Goal: Task Accomplishment & Management: Manage account settings

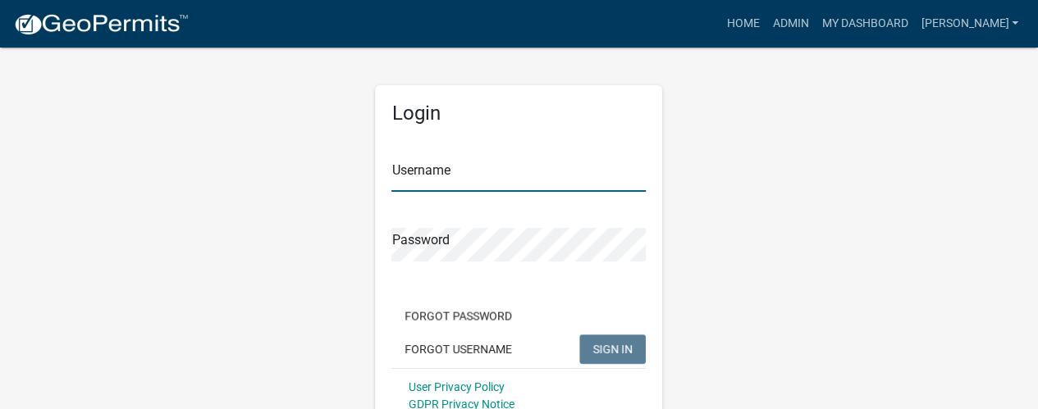
click at [430, 178] on input "Username" at bounding box center [518, 175] width 254 height 34
type input "b"
type input "[PERSON_NAME]"
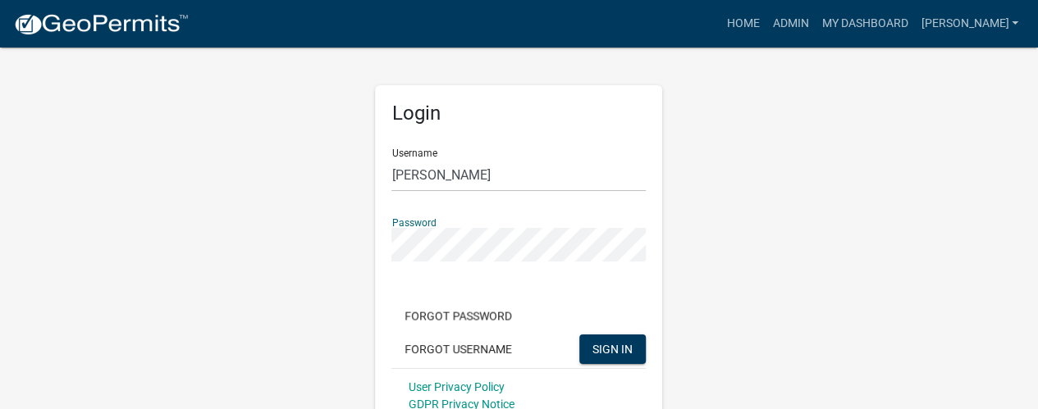
click at [579, 335] on button "SIGN IN" at bounding box center [612, 350] width 66 height 30
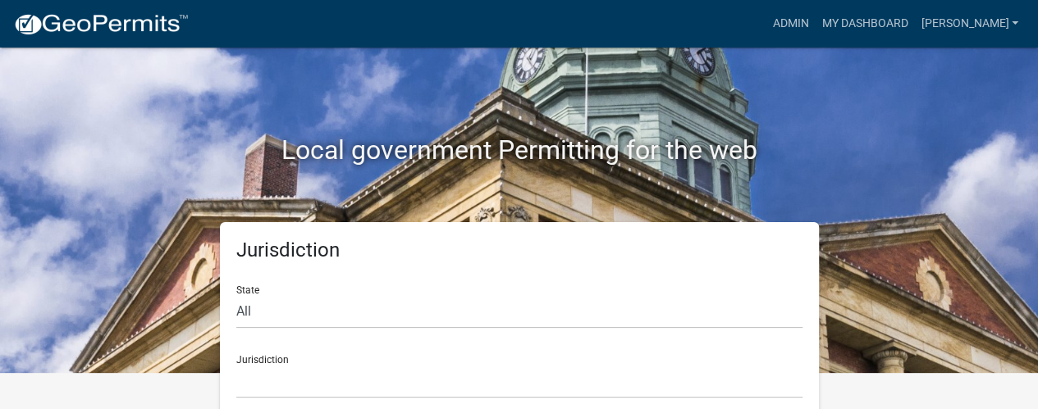
scroll to position [56, 0]
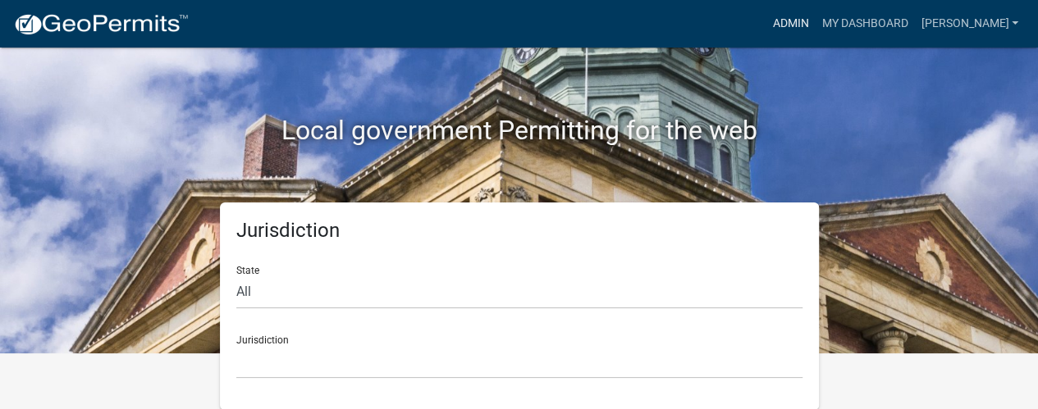
drag, startPoint x: 837, startPoint y: 19, endPoint x: 681, endPoint y: 89, distance: 171.1
click at [815, 19] on link "Admin" at bounding box center [789, 23] width 49 height 31
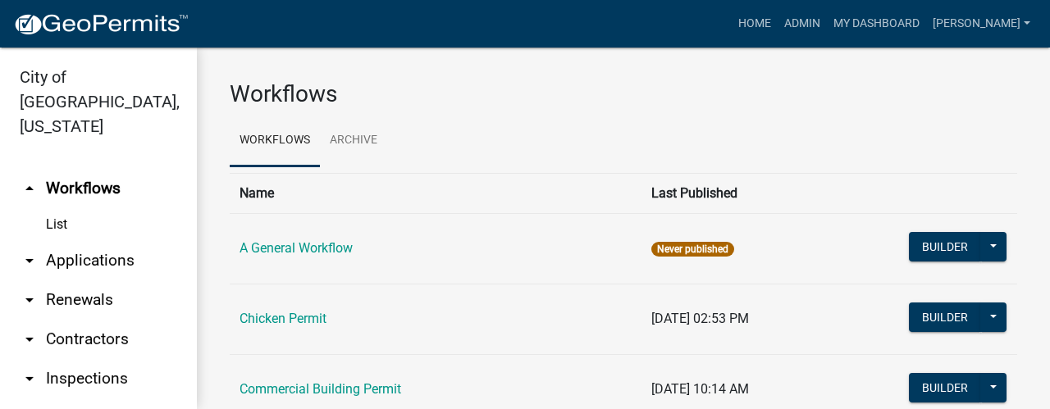
click at [80, 241] on link "arrow_drop_down Applications" at bounding box center [98, 260] width 197 height 39
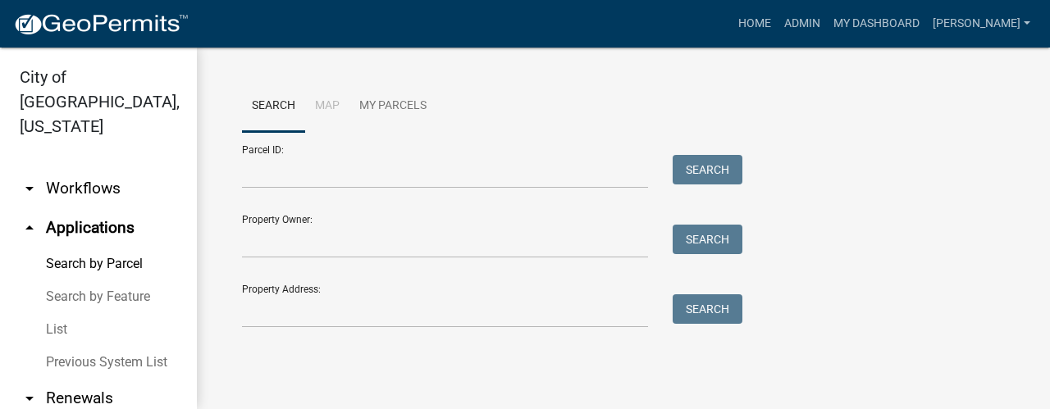
click at [61, 313] on link "List" at bounding box center [98, 329] width 197 height 33
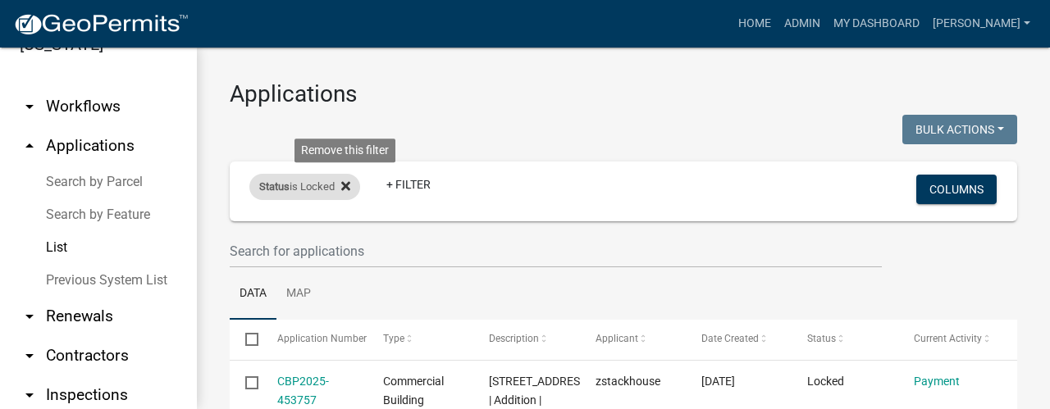
click at [346, 190] on icon at bounding box center [345, 186] width 9 height 13
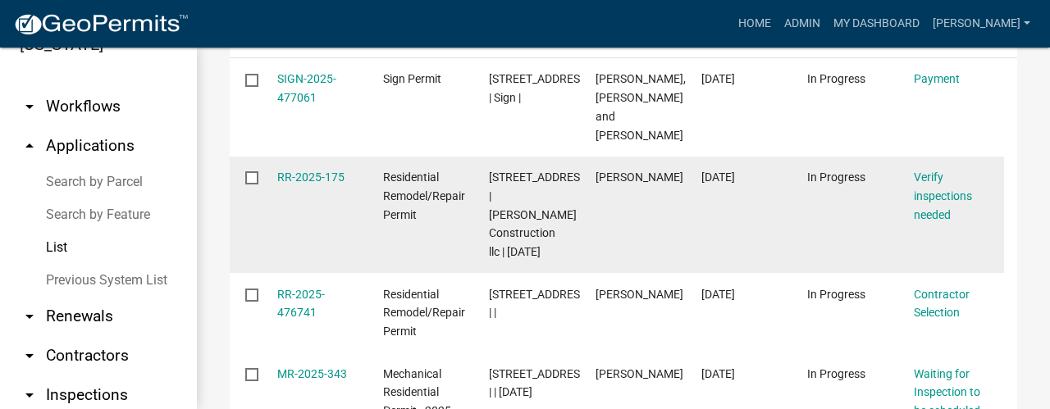
scroll to position [328, 0]
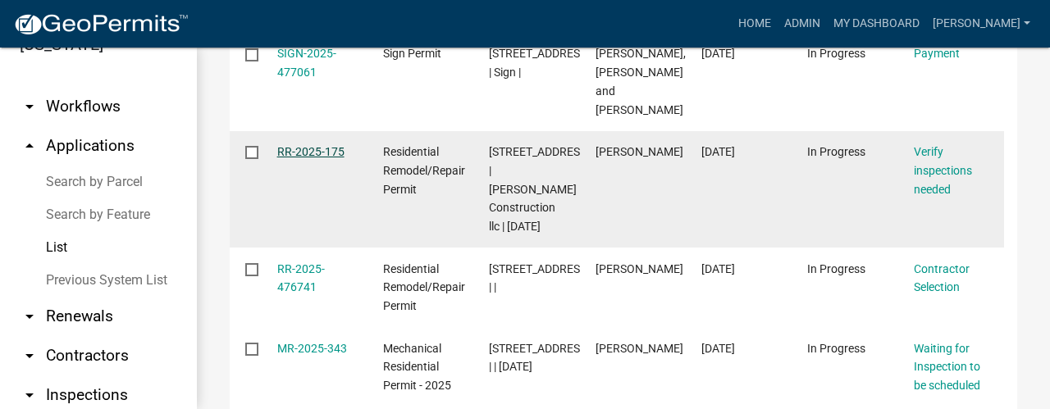
drag, startPoint x: 331, startPoint y: 135, endPoint x: 339, endPoint y: 128, distance: 9.9
click at [331, 145] on link "RR-2025-175" at bounding box center [310, 151] width 67 height 13
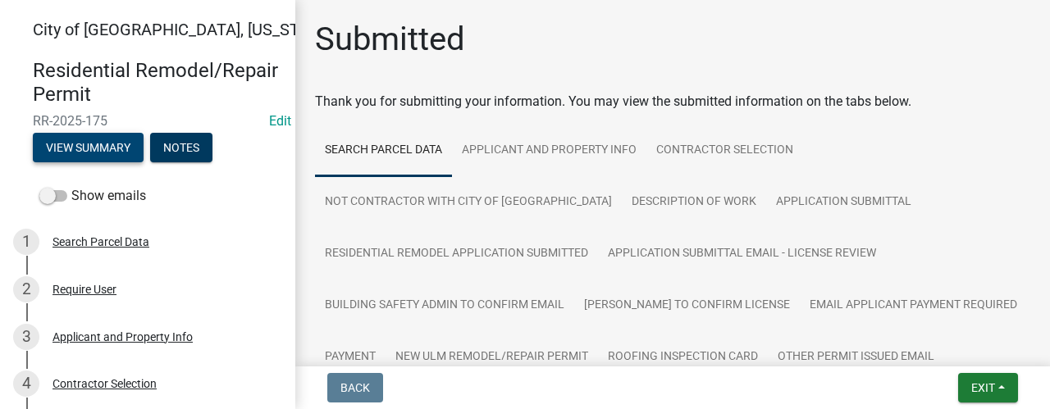
click at [120, 148] on button "View Summary" at bounding box center [88, 148] width 111 height 30
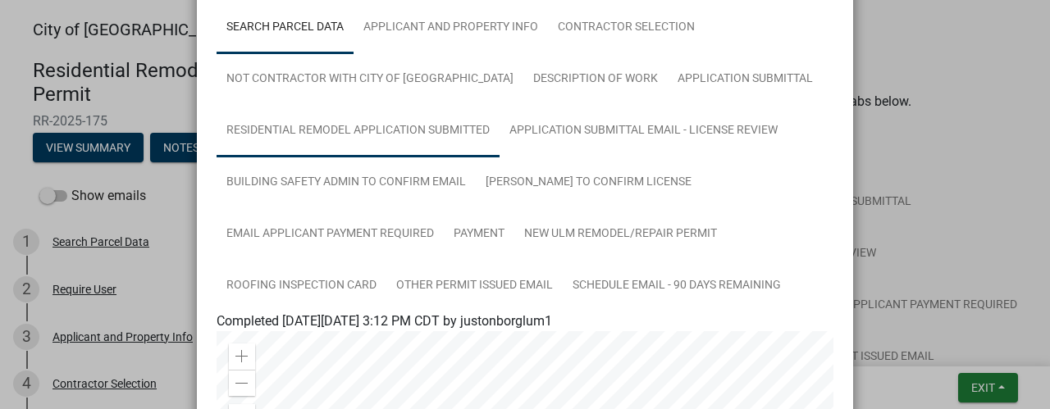
scroll to position [82, 0]
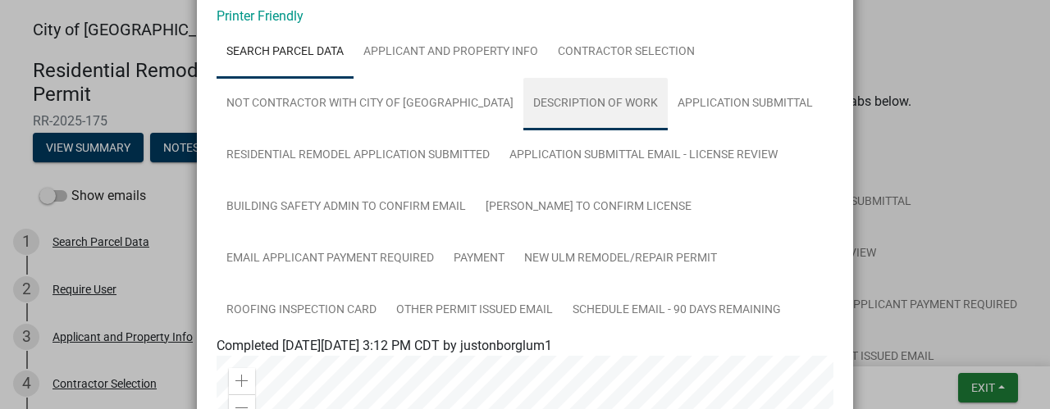
click at [555, 98] on link "Description of Work" at bounding box center [595, 104] width 144 height 53
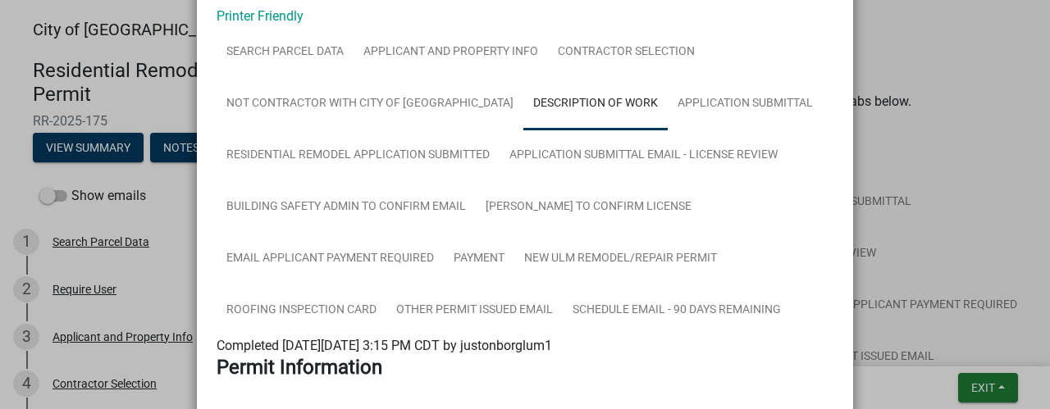
click at [558, 111] on link "Description of Work" at bounding box center [595, 104] width 144 height 53
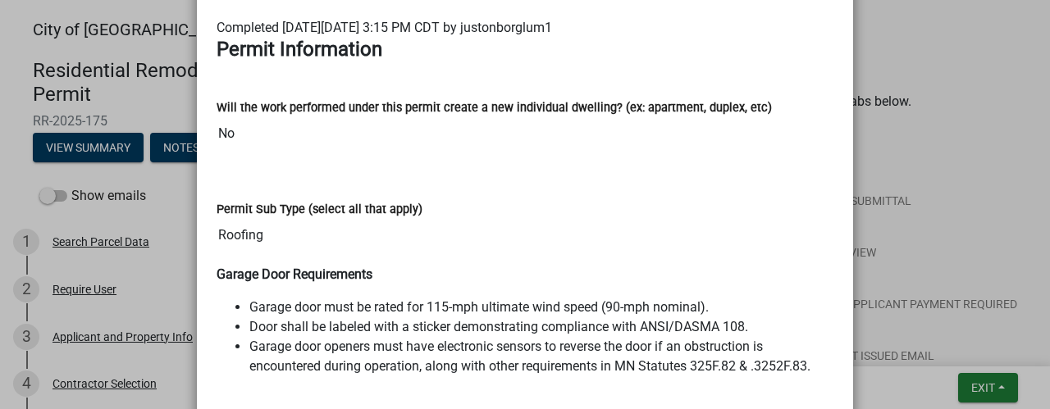
scroll to position [0, 0]
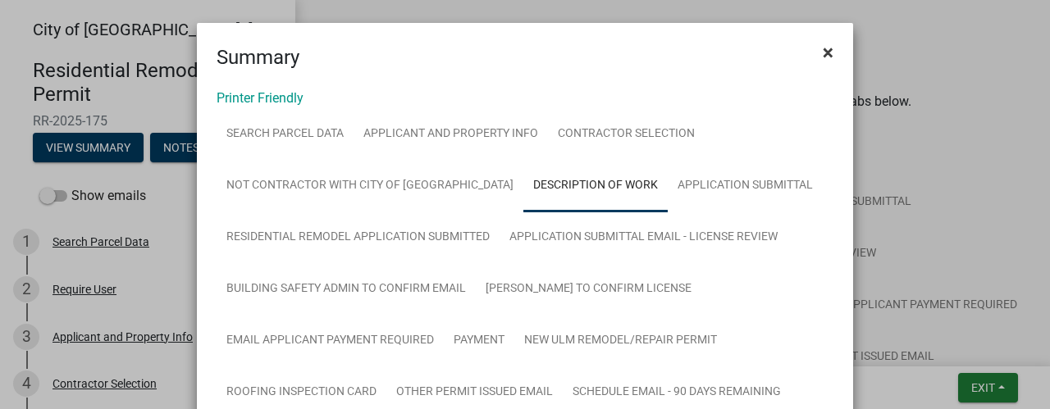
click at [823, 48] on span "×" at bounding box center [828, 52] width 11 height 23
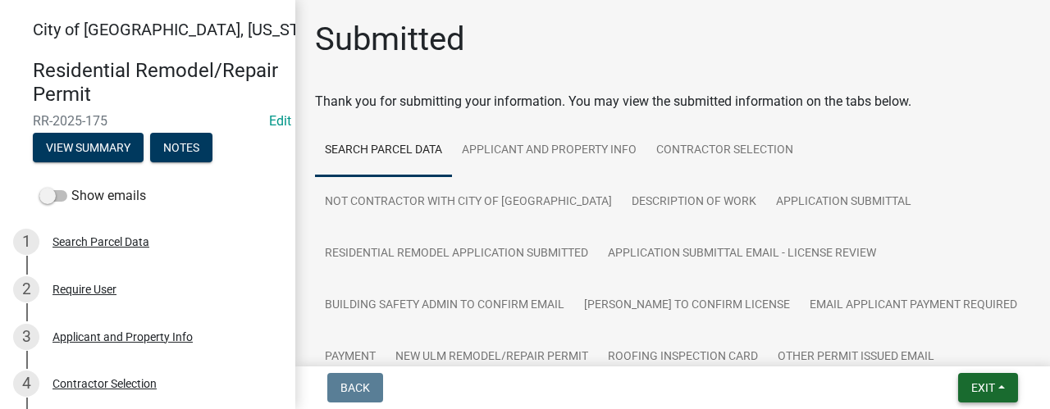
drag, startPoint x: 966, startPoint y: 383, endPoint x: 971, endPoint y: 372, distance: 12.8
click at [966, 382] on button "Exit" at bounding box center [988, 388] width 60 height 30
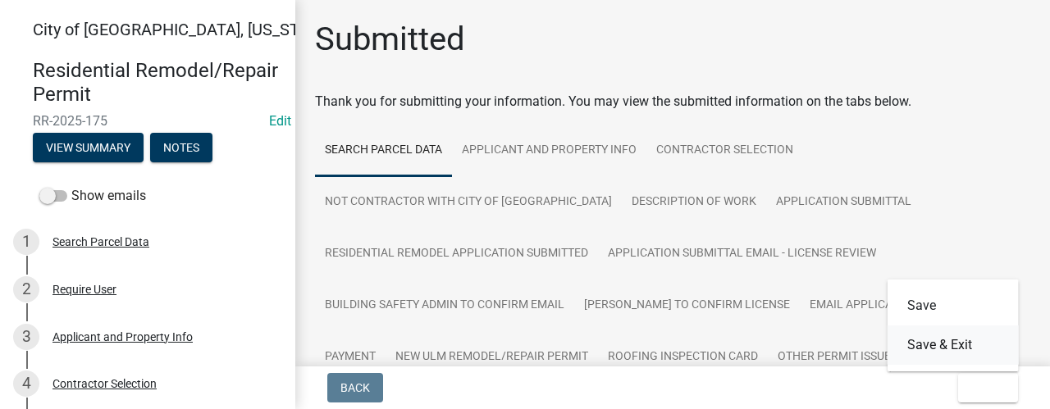
click at [989, 347] on button "Save & Exit" at bounding box center [953, 345] width 131 height 39
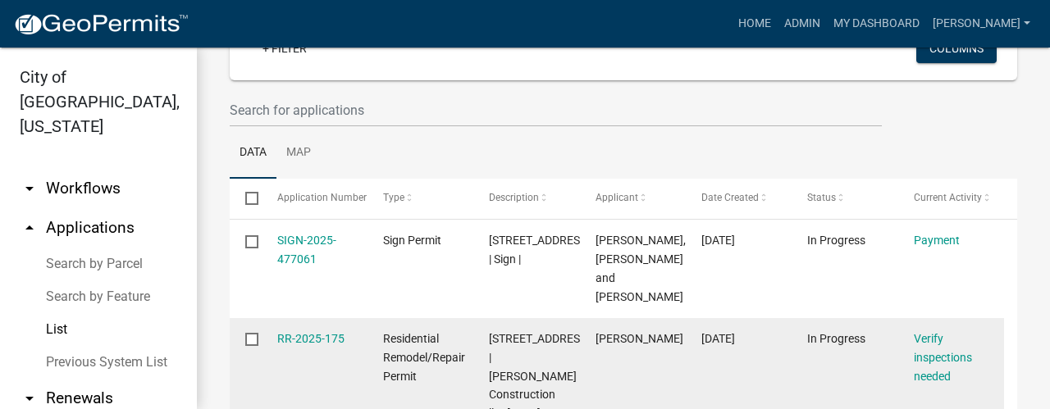
scroll to position [82, 0]
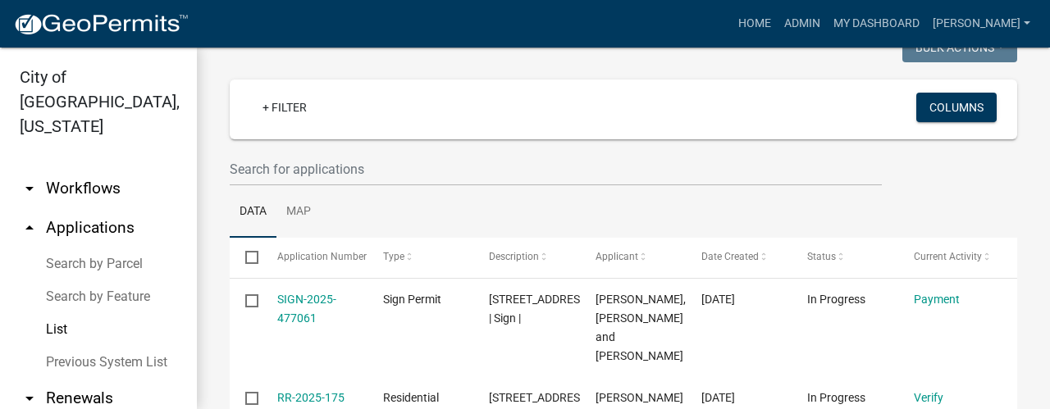
click at [59, 313] on link "List" at bounding box center [98, 329] width 197 height 33
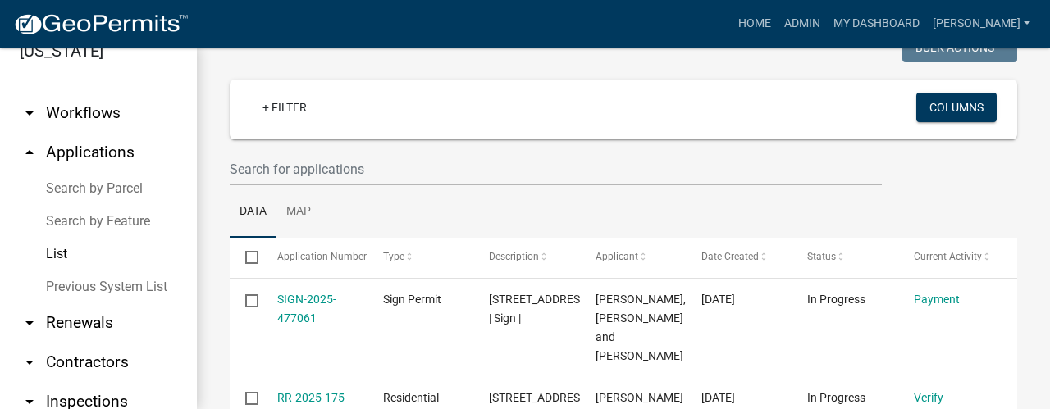
scroll to position [164, 0]
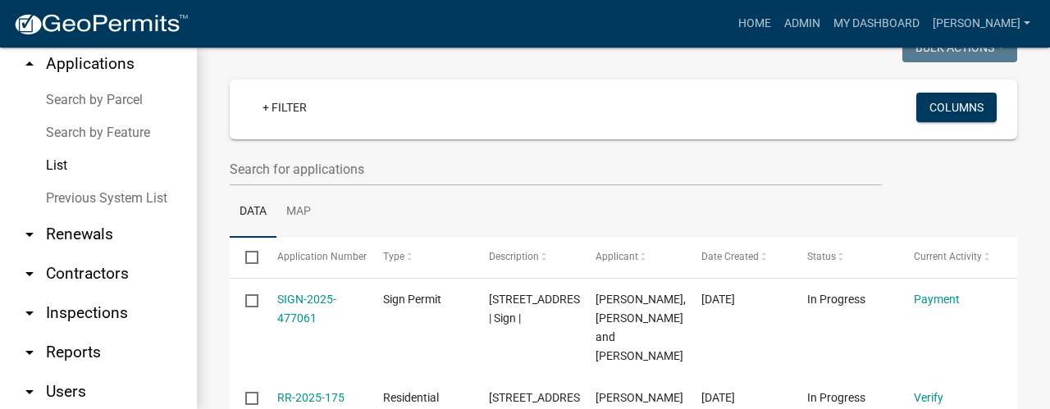
click at [102, 340] on link "arrow_drop_down Reports" at bounding box center [98, 352] width 197 height 39
select select "0: null"
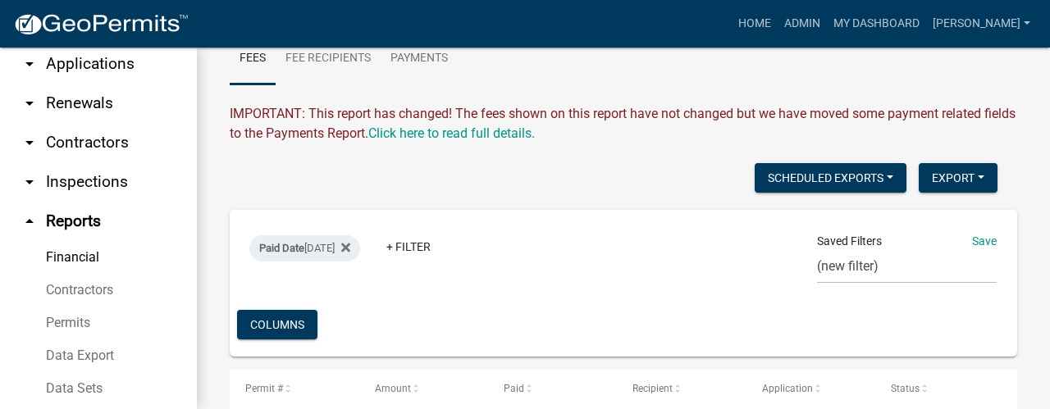
scroll to position [158, 0]
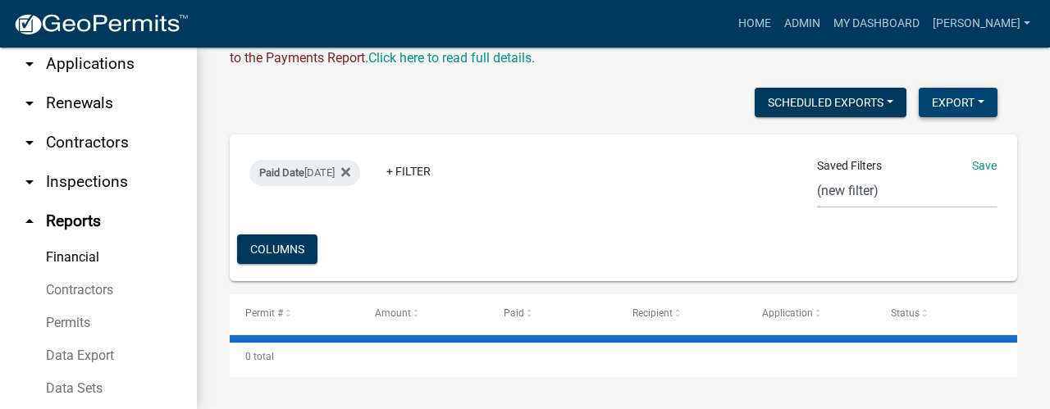
click at [954, 103] on button "Export" at bounding box center [958, 103] width 79 height 30
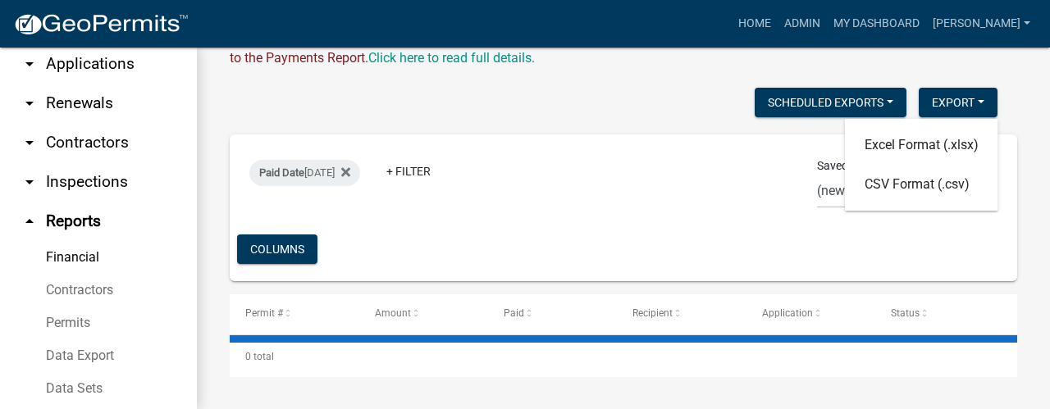
drag, startPoint x: 587, startPoint y: 122, endPoint x: 494, endPoint y: 128, distance: 93.7
click at [587, 122] on div "Scheduled Exports + Create New Export Excel Format (.xlsx) CSV Format (.csv) Pa…" at bounding box center [624, 233] width 788 height 290
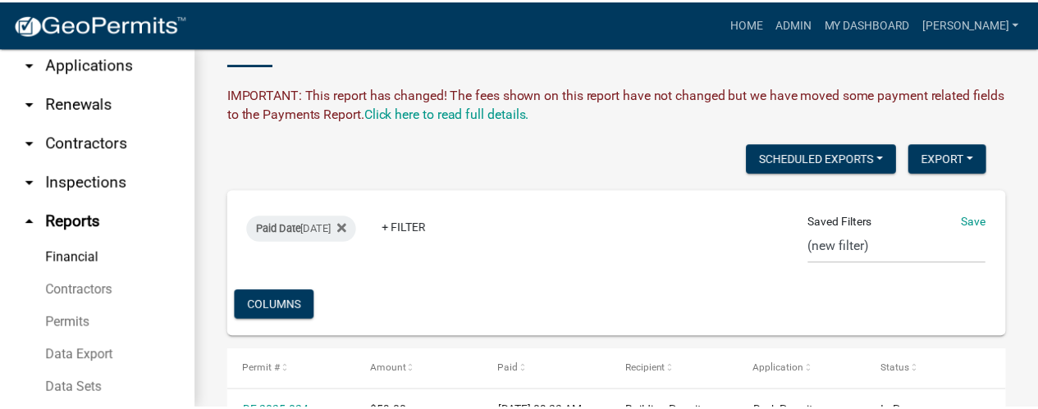
scroll to position [0, 0]
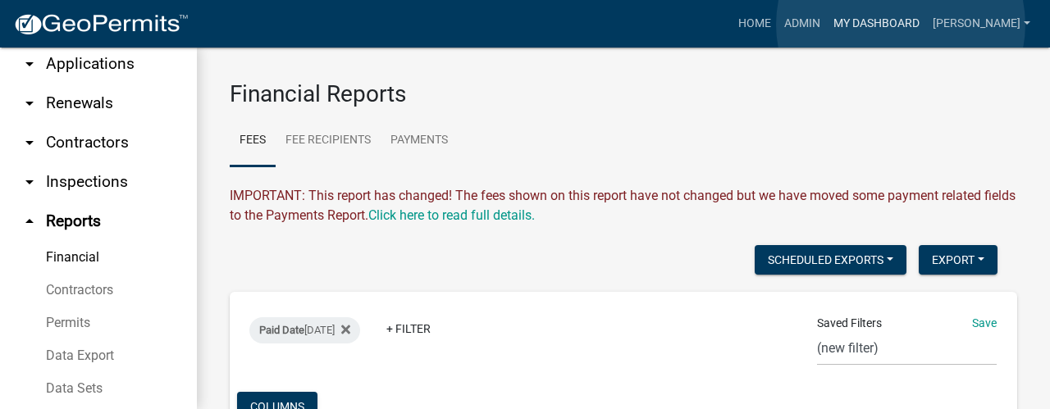
click at [901, 25] on link "My Dashboard" at bounding box center [876, 23] width 99 height 31
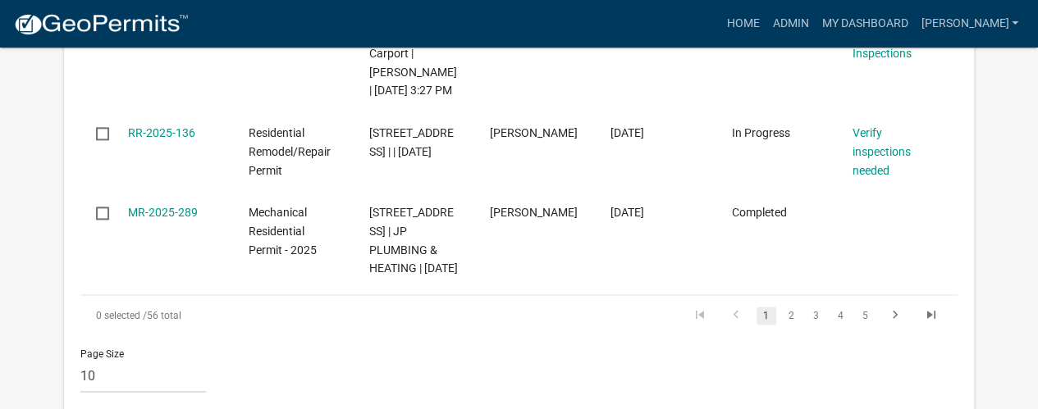
scroll to position [1067, 0]
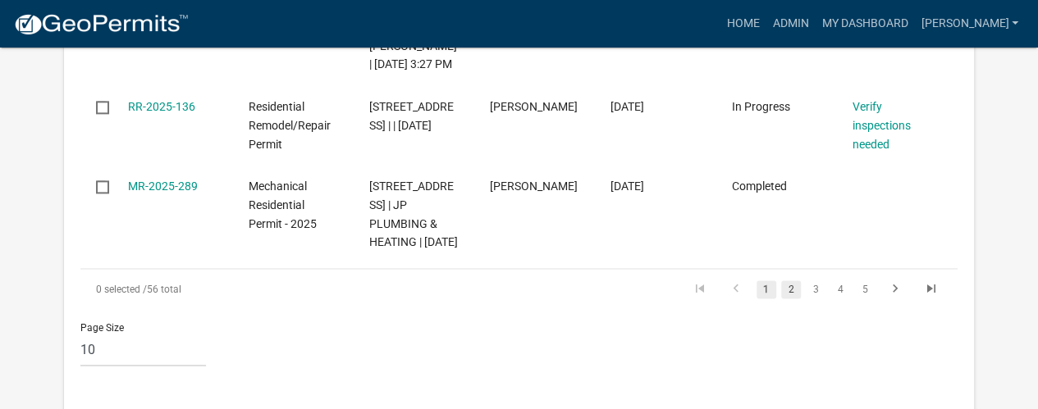
click at [795, 299] on link "2" at bounding box center [791, 290] width 20 height 18
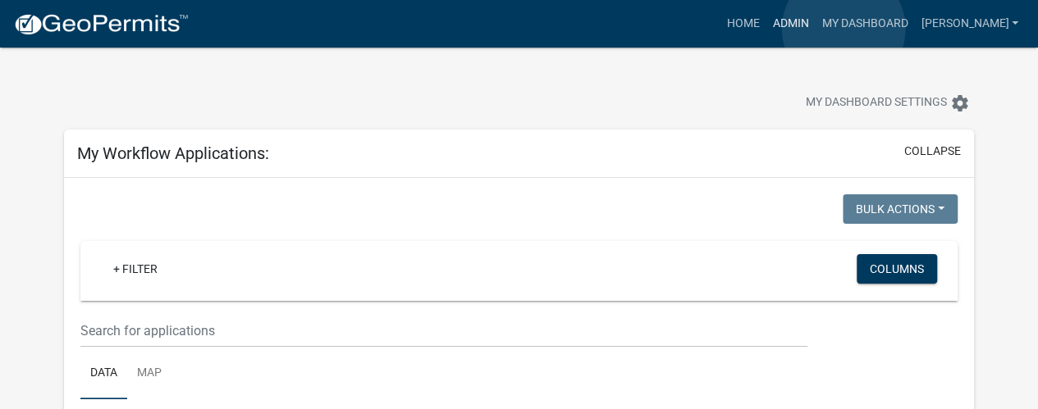
click at [815, 29] on link "Admin" at bounding box center [789, 23] width 49 height 31
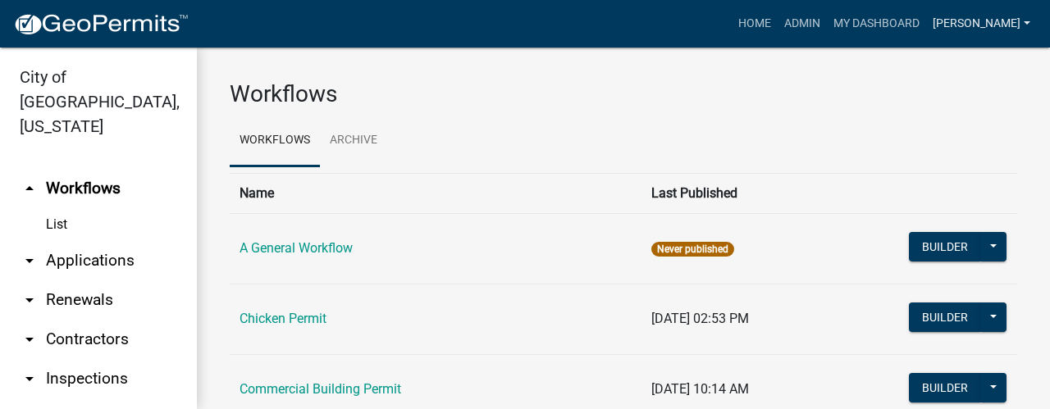
drag, startPoint x: 1007, startPoint y: 23, endPoint x: 993, endPoint y: 50, distance: 30.5
click at [1007, 23] on link "[PERSON_NAME]" at bounding box center [981, 23] width 111 height 31
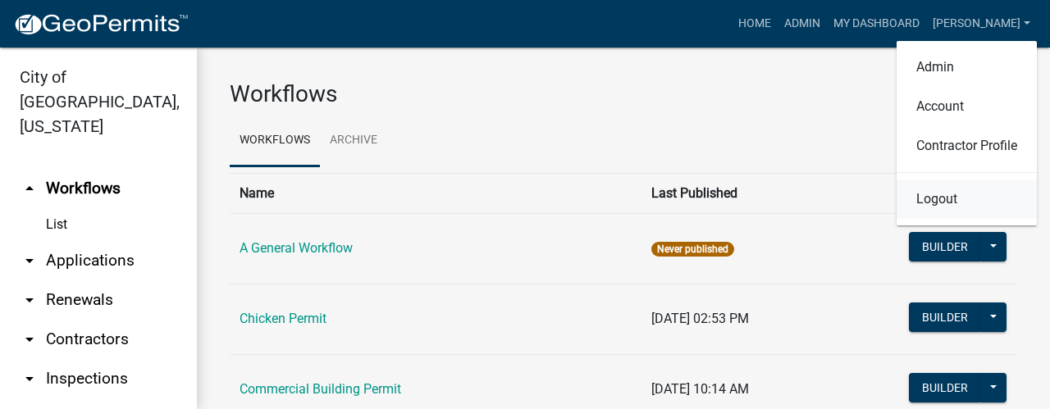
click at [930, 206] on link "Logout" at bounding box center [967, 199] width 140 height 39
